Goal: Task Accomplishment & Management: Manage account settings

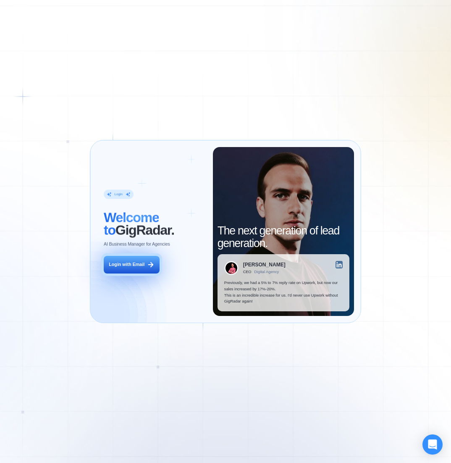
click at [125, 260] on button "Login with Email" at bounding box center [132, 265] width 56 height 18
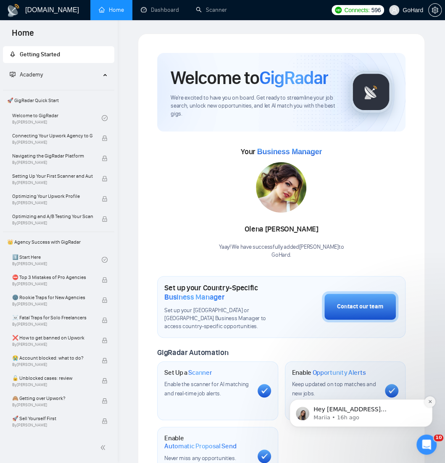
click at [430, 403] on icon "Dismiss notification" at bounding box center [430, 401] width 5 height 5
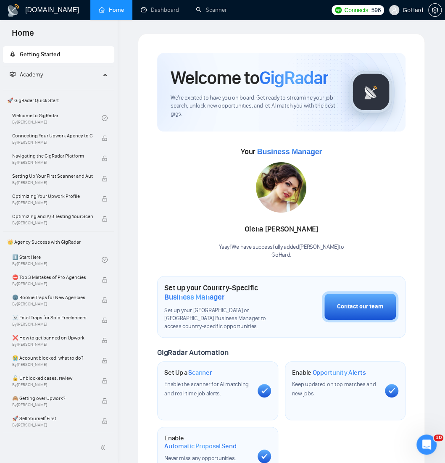
click at [197, 76] on h1 "Welcome to GigRadar" at bounding box center [249, 77] width 157 height 23
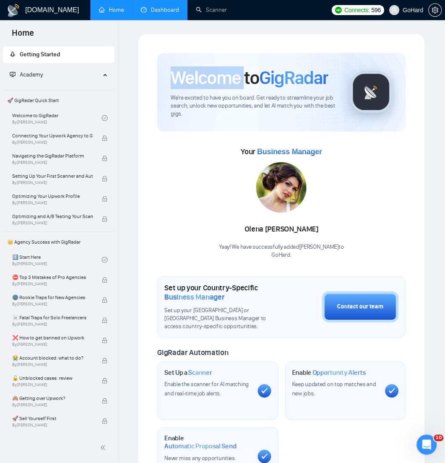
click at [172, 13] on link "Dashboard" at bounding box center [160, 9] width 38 height 7
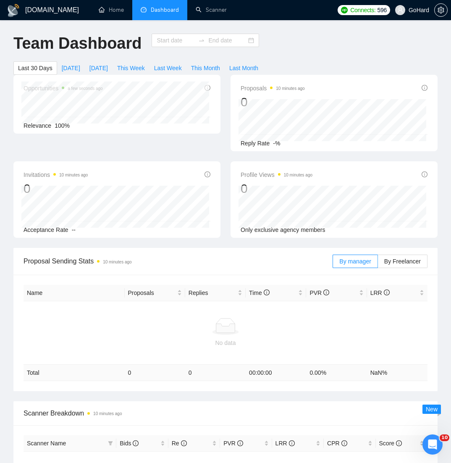
type input "[DATE]"
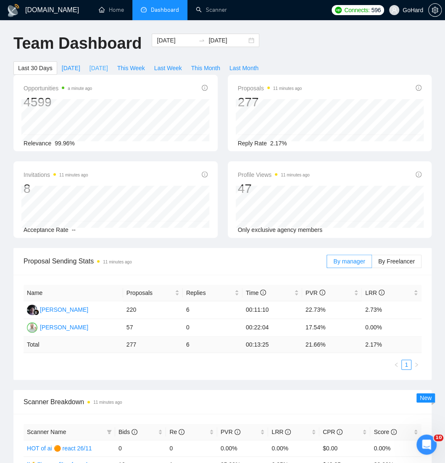
click at [94, 68] on span "[DATE]" at bounding box center [98, 67] width 18 height 9
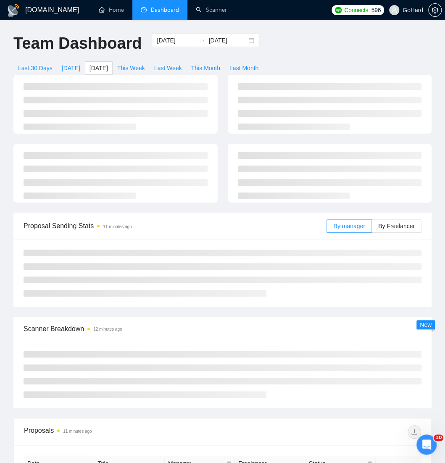
type input "[DATE]"
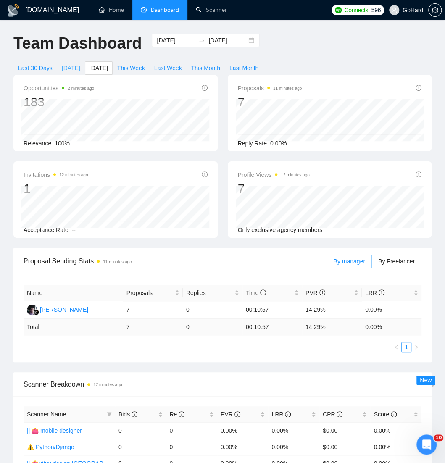
click at [66, 68] on span "[DATE]" at bounding box center [71, 67] width 18 height 9
type input "[DATE]"
click at [90, 70] on span "[DATE]" at bounding box center [98, 67] width 18 height 9
type input "[DATE]"
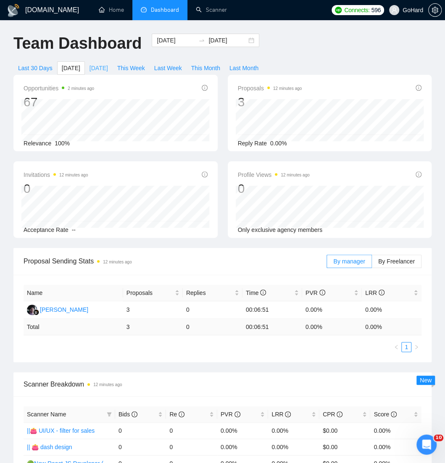
type input "[DATE]"
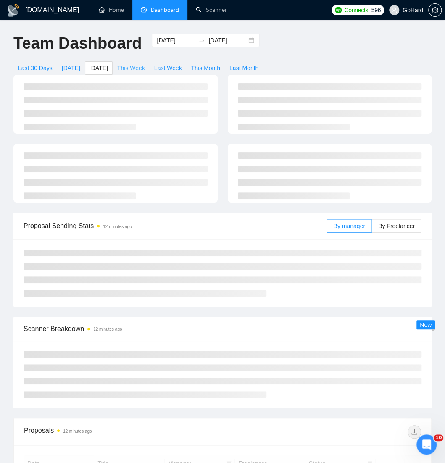
click at [139, 70] on span "This Week" at bounding box center [131, 67] width 28 height 9
type input "[DATE]"
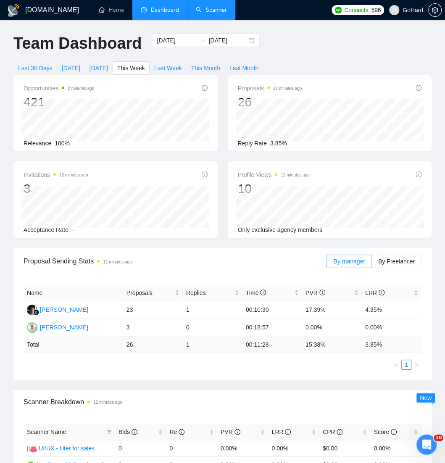
click at [222, 11] on link "Scanner" at bounding box center [211, 9] width 31 height 7
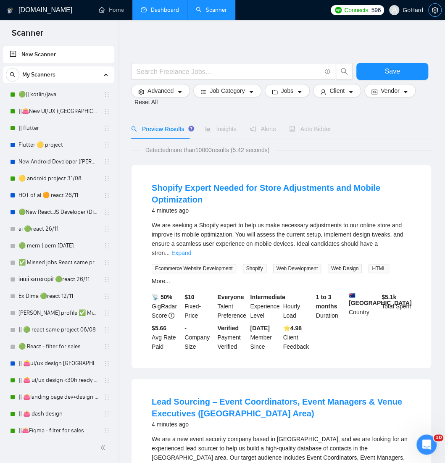
click at [437, 11] on icon "setting" at bounding box center [434, 10] width 7 height 7
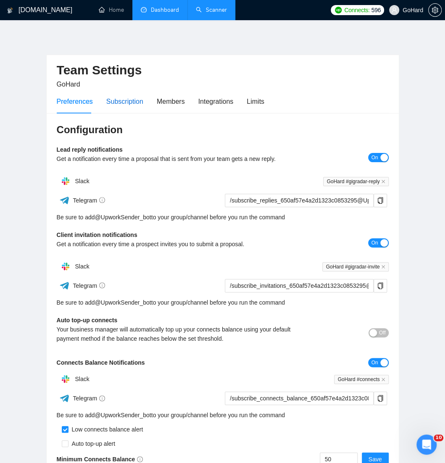
click at [124, 99] on div "Subscription" at bounding box center [124, 101] width 37 height 10
